Goal: Book appointment/travel/reservation

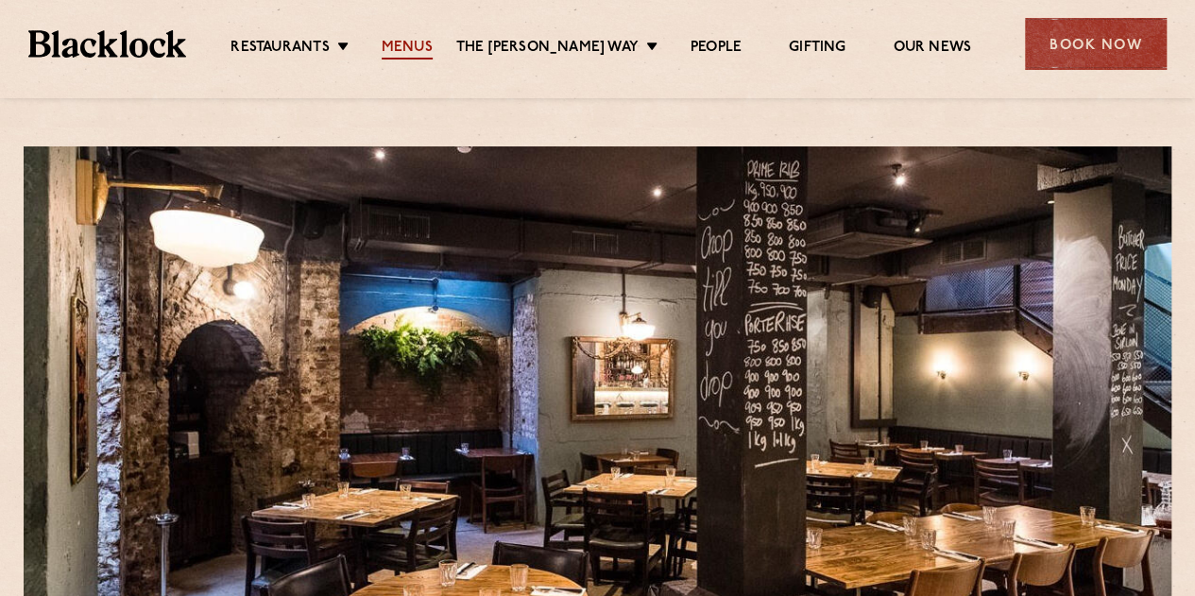
click at [433, 56] on link "Menus" at bounding box center [407, 49] width 51 height 21
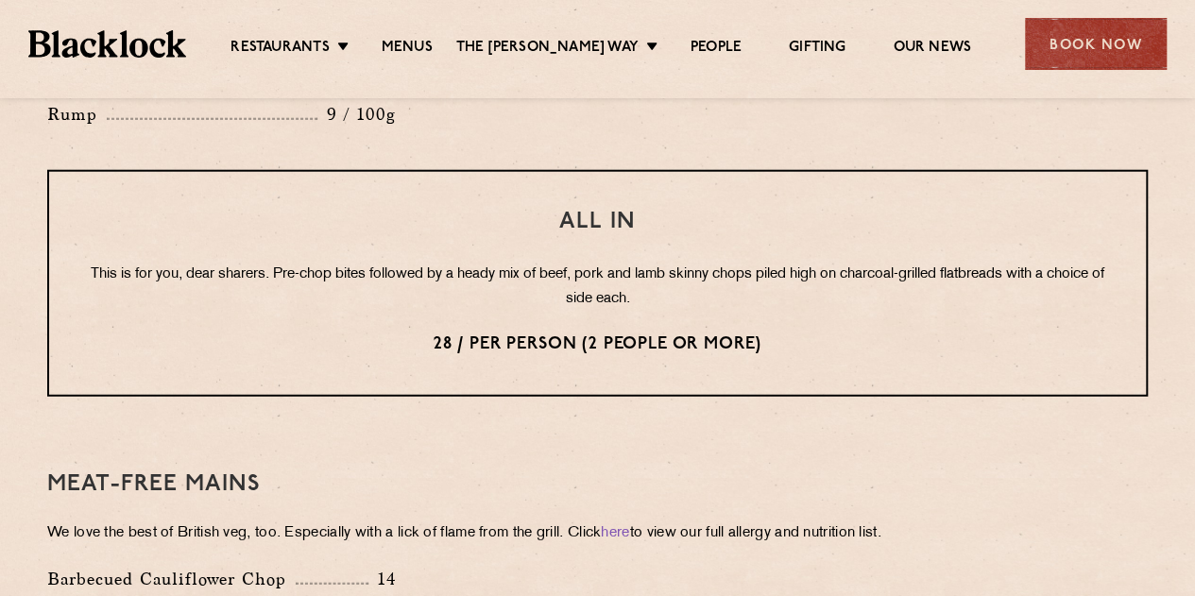
scroll to position [2644, 0]
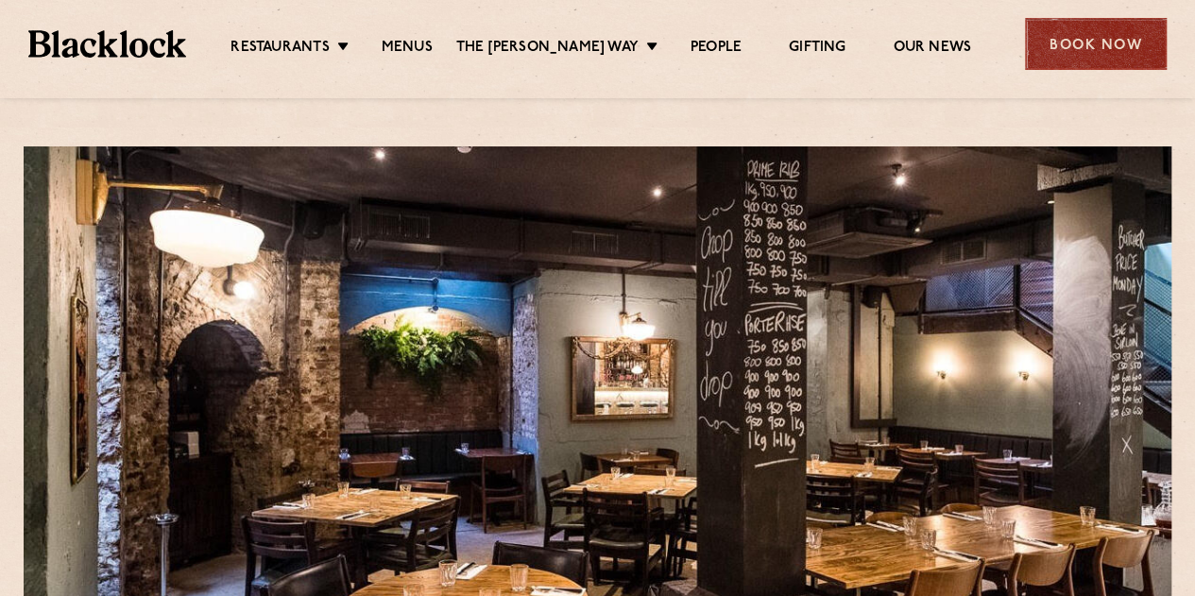
click at [1078, 42] on div "Book Now" at bounding box center [1096, 44] width 142 height 52
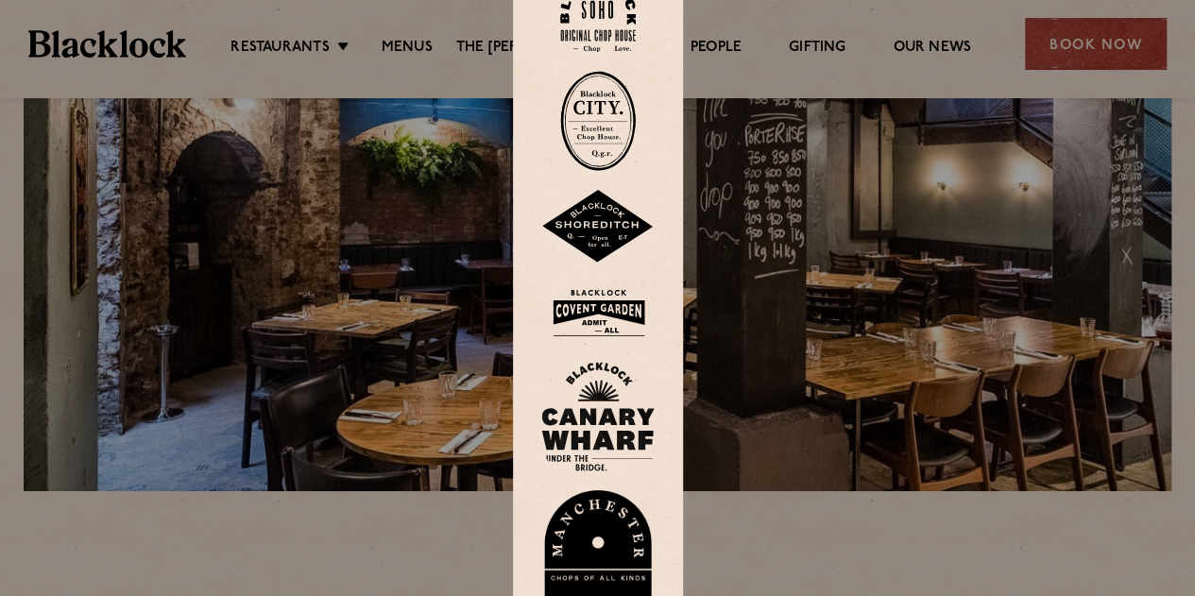
scroll to position [94, 0]
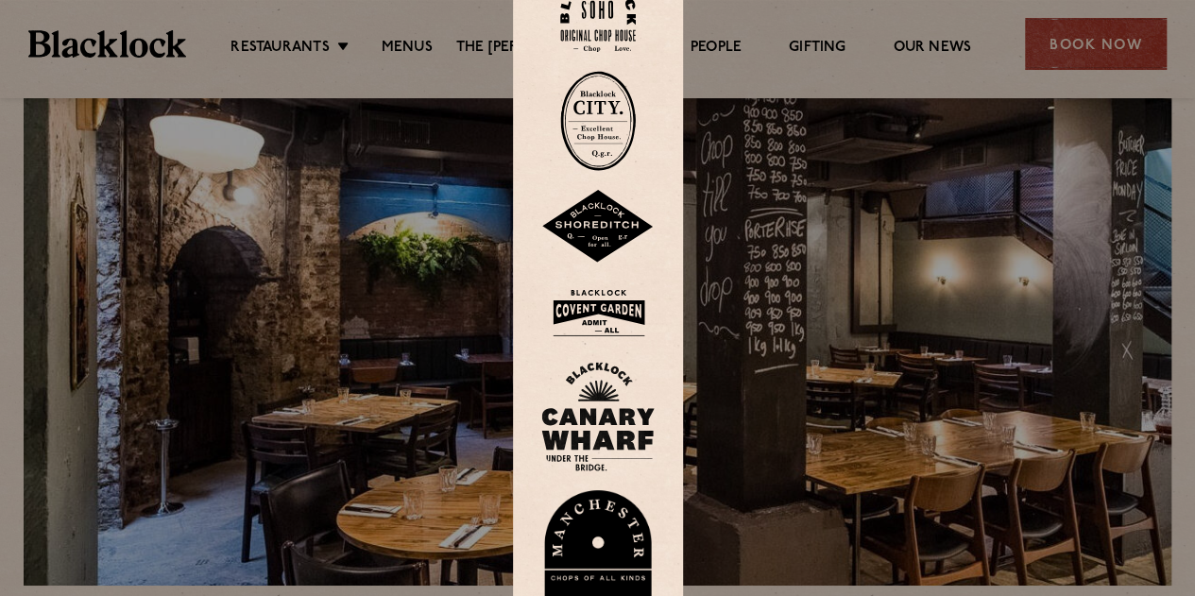
click at [604, 121] on img at bounding box center [598, 121] width 76 height 100
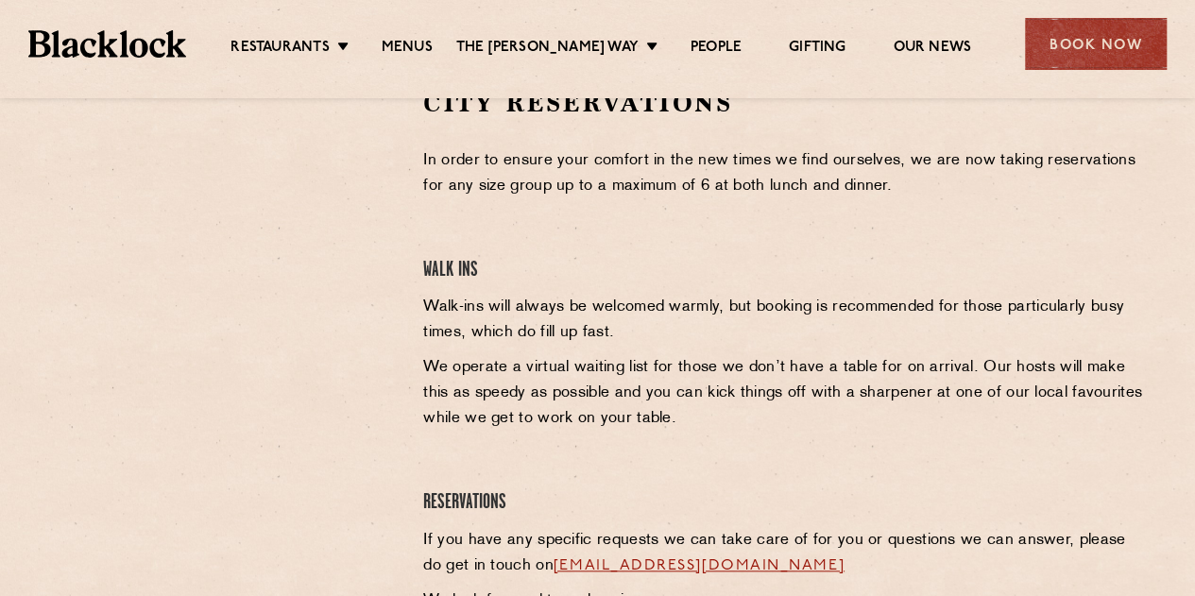
scroll to position [661, 0]
